Goal: Task Accomplishment & Management: Use online tool/utility

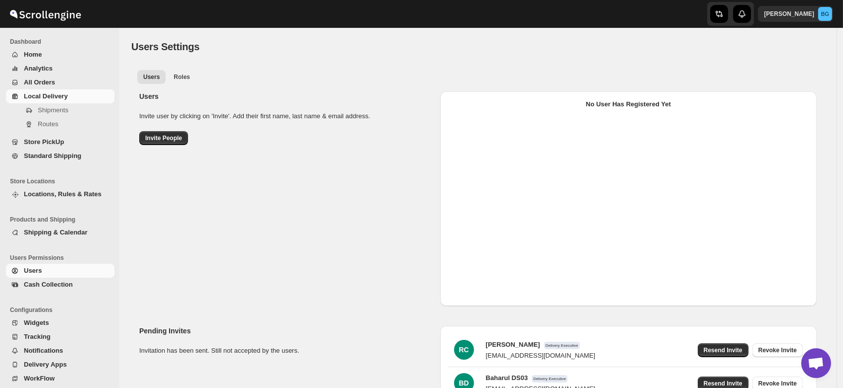
select select "637b767fbaab0276b10c91d5"
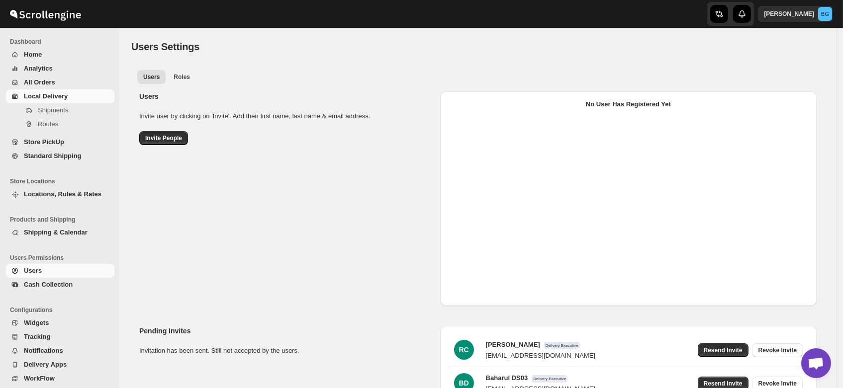
select select "637b767fbaab0276b10c91d5"
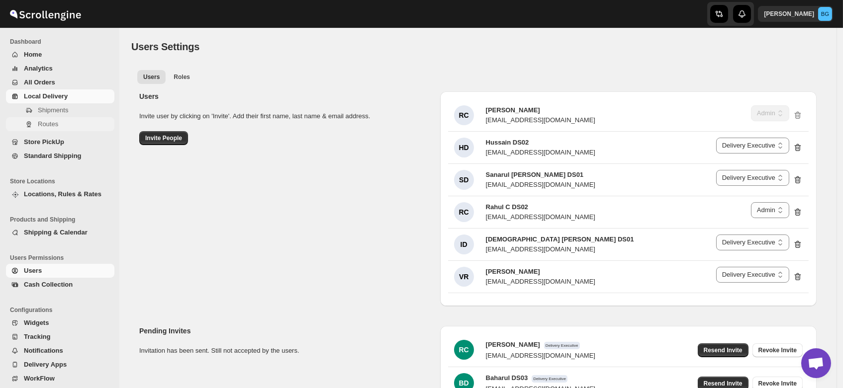
click at [36, 122] on button "Routes" at bounding box center [60, 124] width 108 height 14
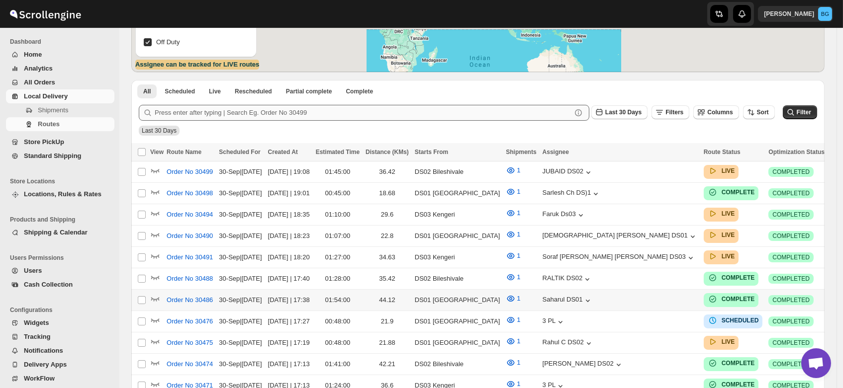
scroll to position [184, 0]
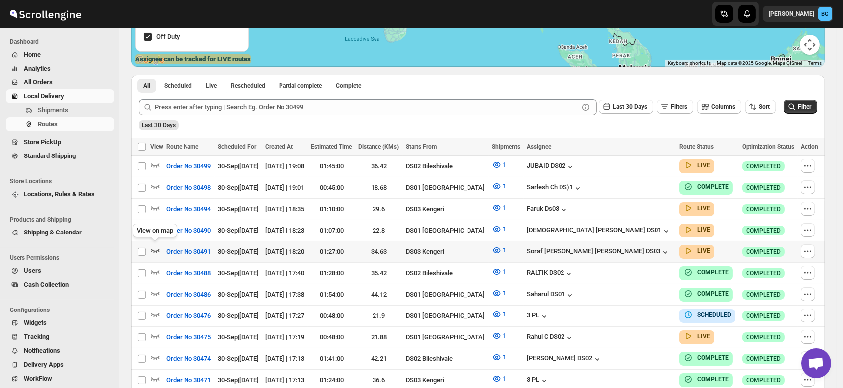
click at [155, 246] on icon "button" at bounding box center [155, 251] width 10 height 10
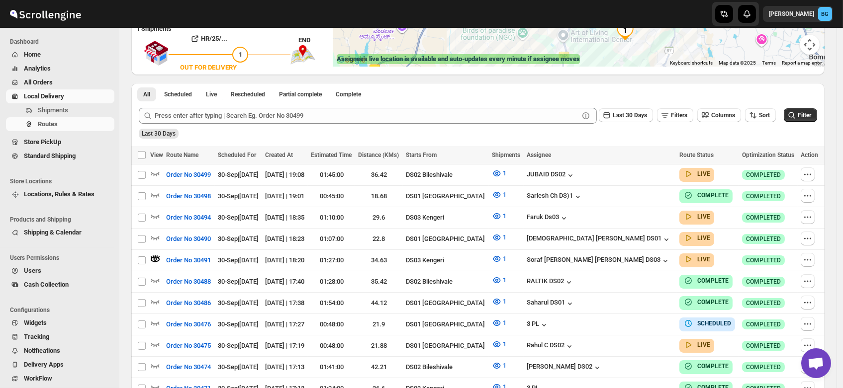
click at [22, 273] on button "Users" at bounding box center [60, 271] width 108 height 14
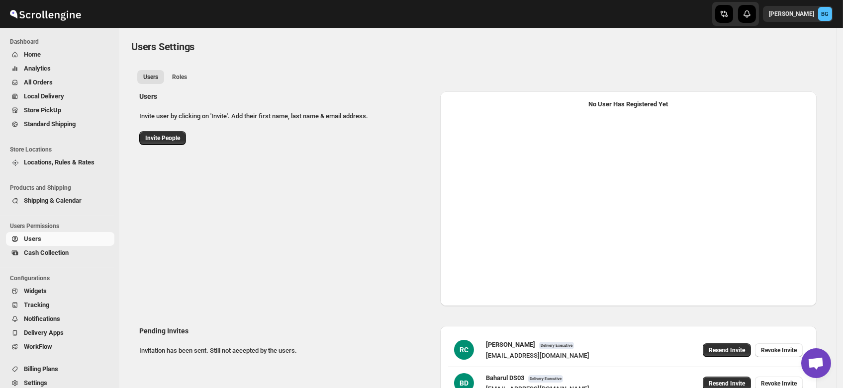
select select "637b767fbaab0276b10c91d5"
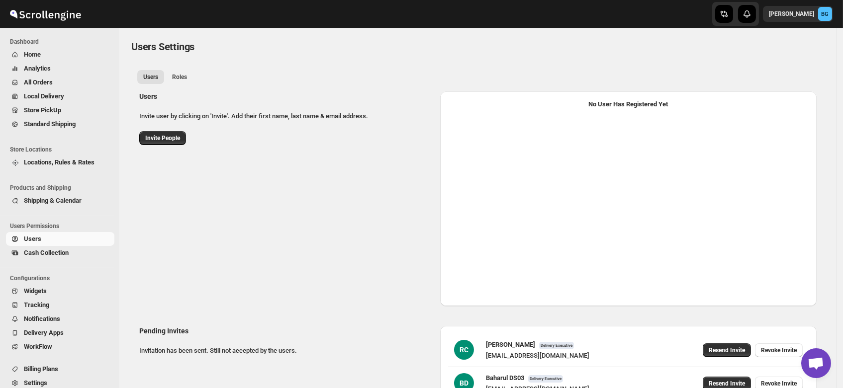
select select "637b767fbaab0276b10c91d5"
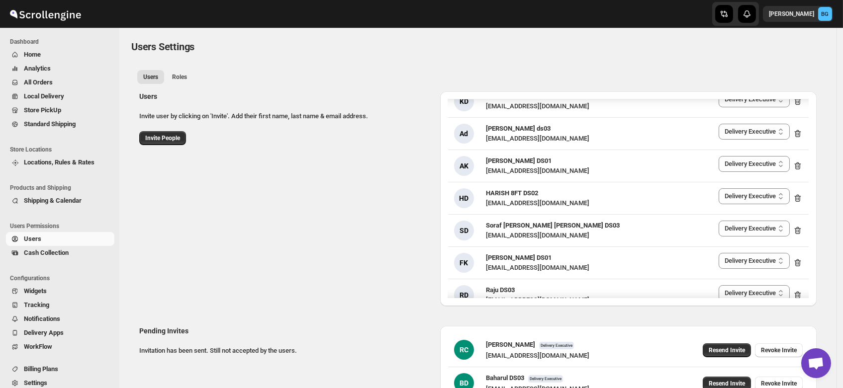
scroll to position [1247, 0]
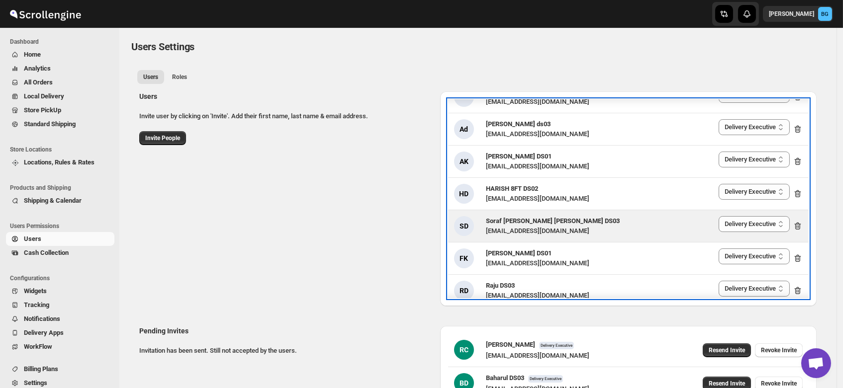
click at [514, 219] on span "Soraf [PERSON_NAME] [PERSON_NAME] DS03" at bounding box center [553, 220] width 134 height 7
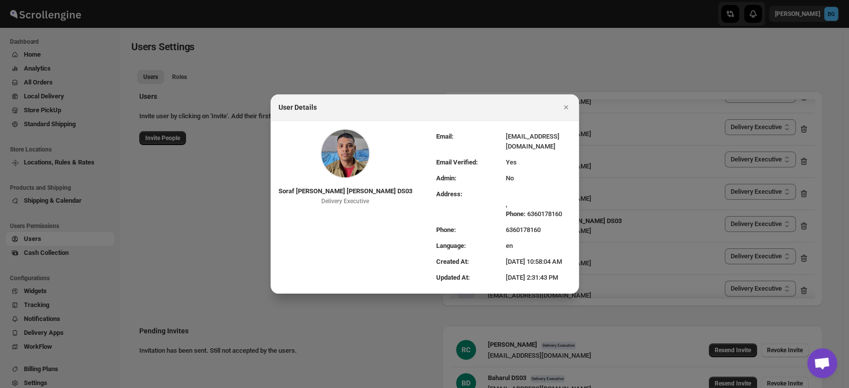
click at [492, 58] on div at bounding box center [424, 194] width 849 height 388
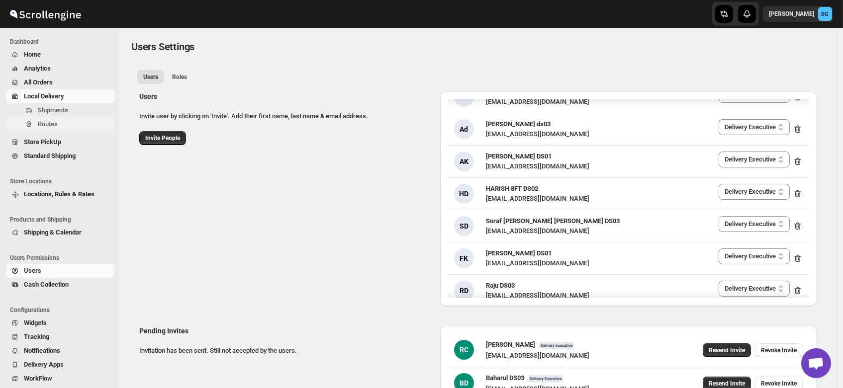
click at [34, 123] on button "Routes" at bounding box center [60, 124] width 108 height 14
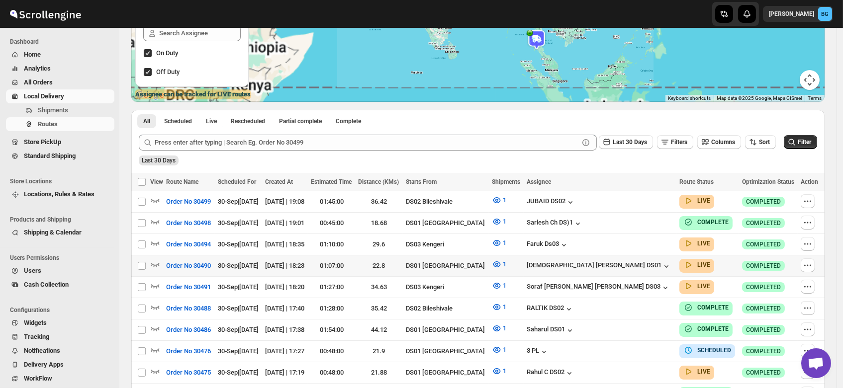
scroll to position [150, 0]
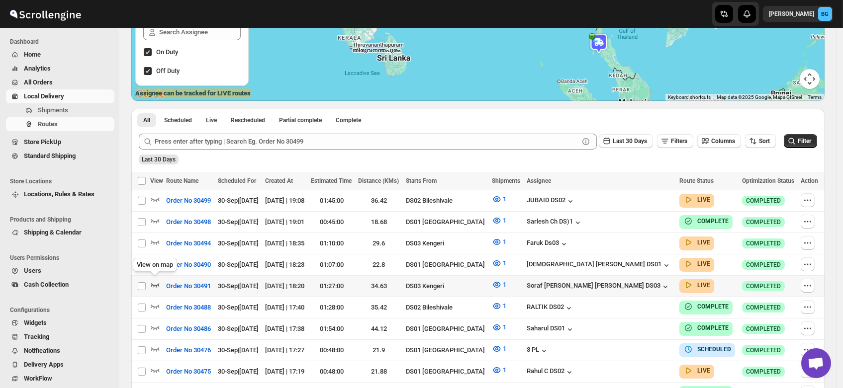
click at [154, 282] on icon "button" at bounding box center [155, 285] width 10 height 10
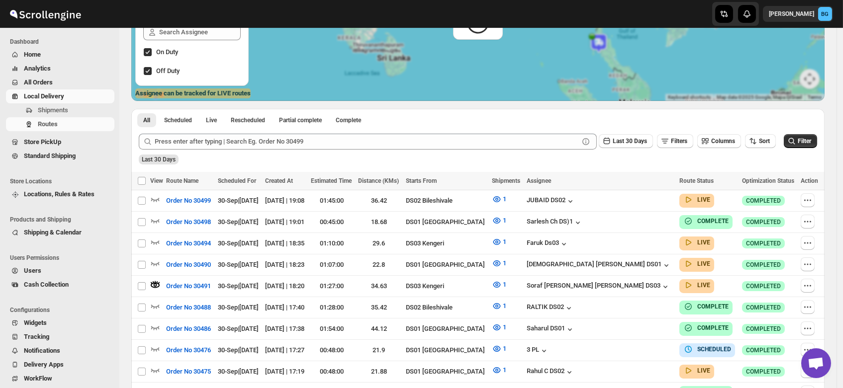
scroll to position [0, 0]
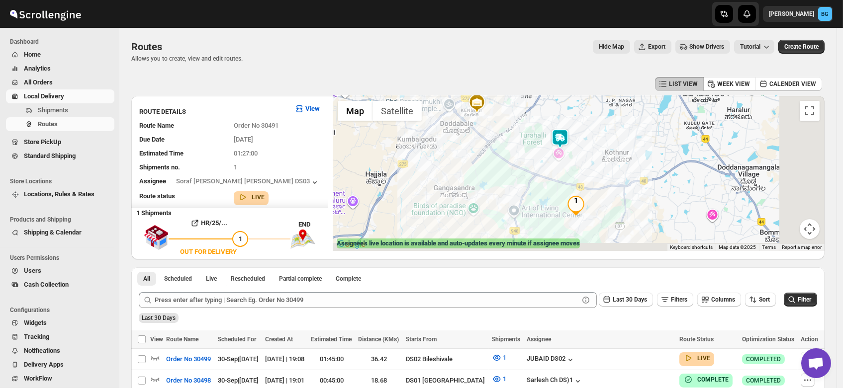
drag, startPoint x: 585, startPoint y: 182, endPoint x: 517, endPoint y: 168, distance: 69.2
click at [517, 168] on div at bounding box center [579, 173] width 492 height 155
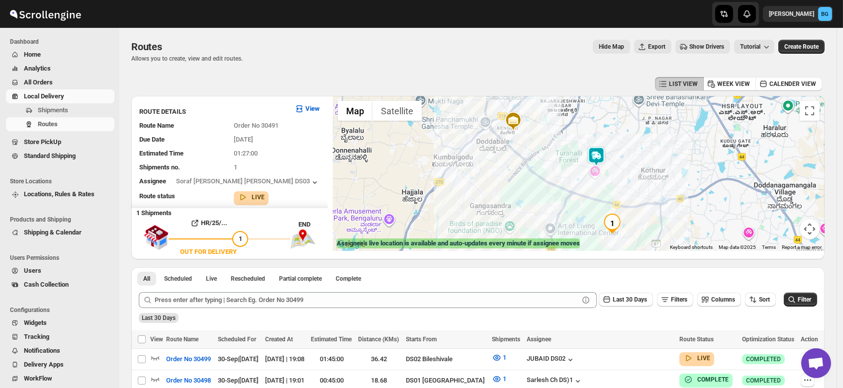
drag, startPoint x: 511, startPoint y: 151, endPoint x: 551, endPoint y: 179, distance: 48.3
click at [551, 179] on div at bounding box center [579, 173] width 492 height 155
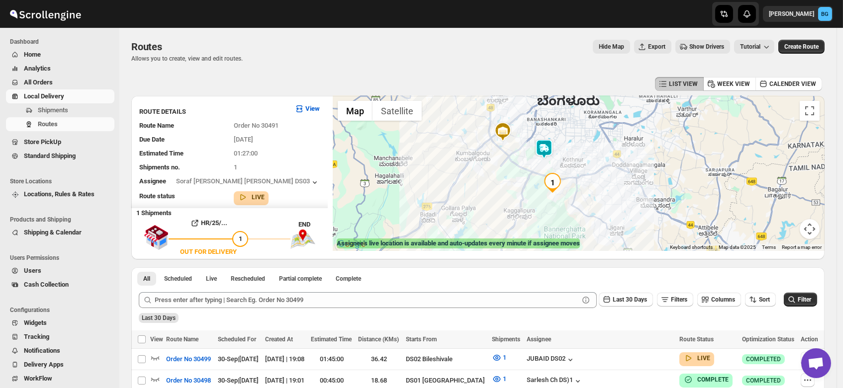
drag, startPoint x: 564, startPoint y: 182, endPoint x: 530, endPoint y: 166, distance: 38.1
click at [530, 166] on div at bounding box center [579, 173] width 492 height 155
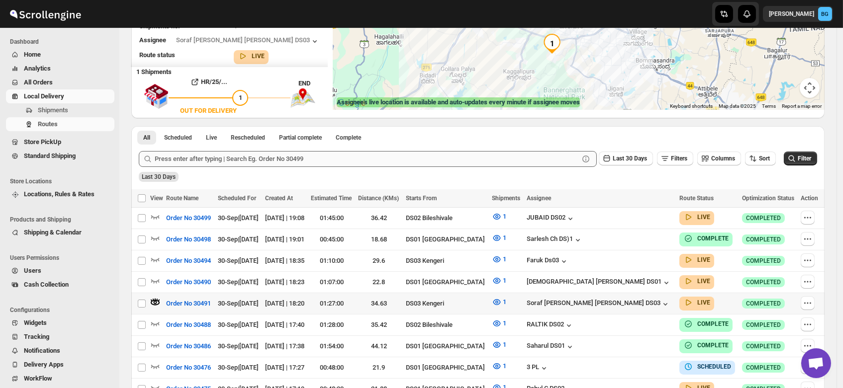
scroll to position [136, 0]
